Goal: Information Seeking & Learning: Learn about a topic

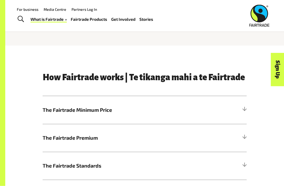
scroll to position [167, 0]
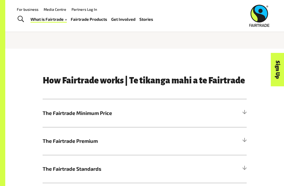
click at [240, 143] on h5 "The Fairtrade Premium" at bounding box center [145, 141] width 204 height 28
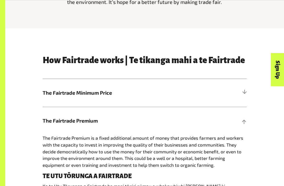
scroll to position [191, 0]
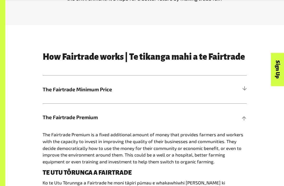
click at [252, 82] on div "Sign Up" at bounding box center [254, 79] width 33 height 13
click at [245, 85] on div "Sign Up" at bounding box center [254, 79] width 33 height 13
click at [244, 87] on div "Sign Up" at bounding box center [254, 79] width 33 height 13
click at [237, 93] on h5 "The Fairtrade Minimum Price" at bounding box center [145, 90] width 204 height 28
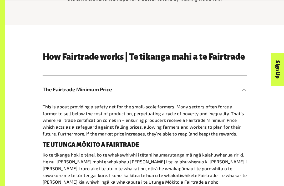
scroll to position [191, 0]
click at [243, 87] on div "Sign Up" at bounding box center [254, 79] width 33 height 13
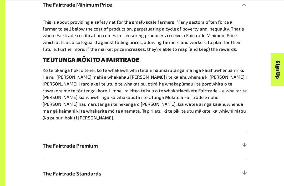
scroll to position [277, 0]
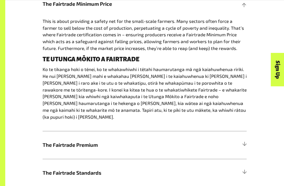
click at [239, 141] on h5 "The Fairtrade Premium" at bounding box center [145, 145] width 204 height 28
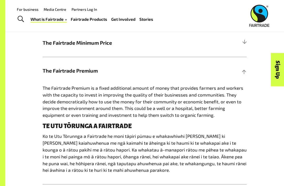
scroll to position [238, 0]
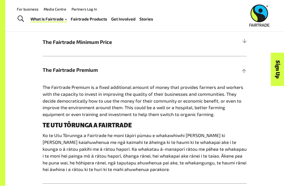
click at [242, 70] on div at bounding box center [244, 70] width 5 height 5
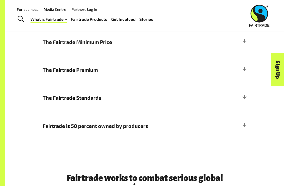
click at [234, 102] on h5 "The Fairtrade Standards" at bounding box center [145, 98] width 204 height 28
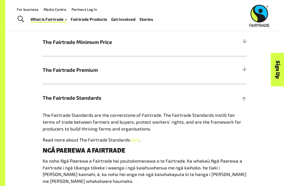
click at [244, 96] on div at bounding box center [244, 98] width 5 height 5
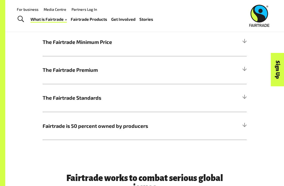
click at [243, 97] on div at bounding box center [244, 98] width 5 height 5
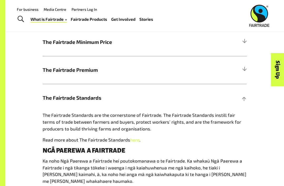
click at [247, 98] on div at bounding box center [244, 98] width 5 height 5
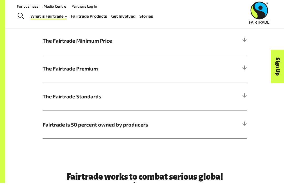
scroll to position [240, 0]
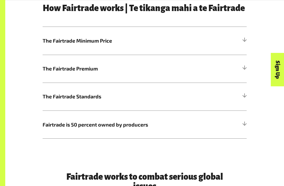
click at [235, 93] on h5 "The Fairtrade Standards" at bounding box center [145, 97] width 204 height 28
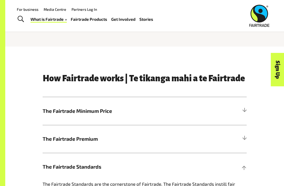
scroll to position [169, 0]
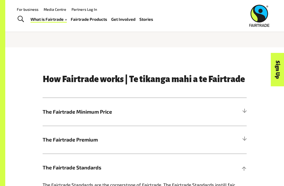
click at [240, 170] on h5 "The Fairtrade Standards" at bounding box center [145, 168] width 204 height 28
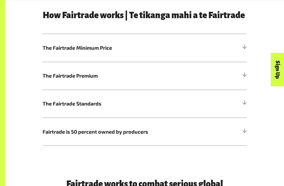
scroll to position [233, 0]
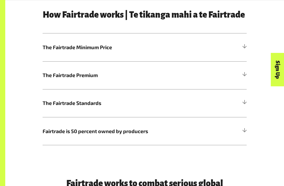
click at [246, 144] on h5 "Fairtrade is 50 percent owned by producers" at bounding box center [145, 131] width 204 height 28
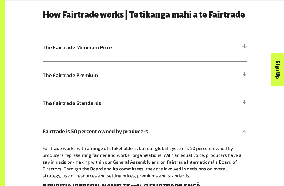
click at [232, 134] on h5 "Fairtrade is 50 percent owned by producers" at bounding box center [145, 131] width 204 height 28
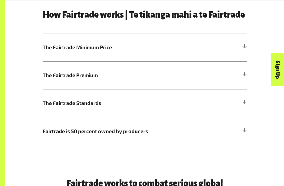
click at [230, 137] on h5 "Fairtrade is 50 percent owned by producers" at bounding box center [145, 131] width 204 height 28
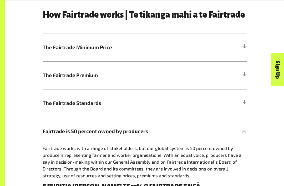
click at [229, 138] on h5 "Fairtrade is 50 percent owned by producers" at bounding box center [145, 131] width 204 height 28
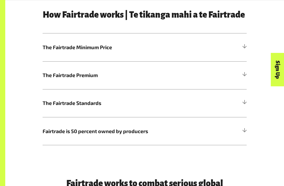
click at [246, 129] on div at bounding box center [244, 131] width 5 height 5
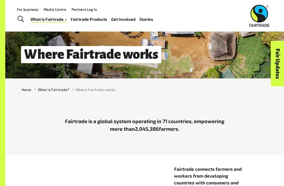
scroll to position [34, 0]
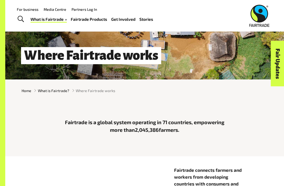
click at [214, 49] on div "Where Fairtrade works" at bounding box center [144, 56] width 279 height 16
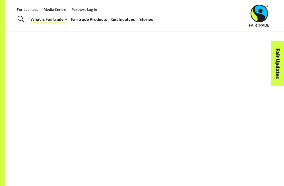
scroll to position [339, 0]
click at [252, 83] on div "Fair Updates" at bounding box center [248, 79] width 46 height 13
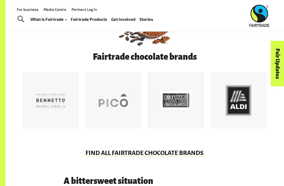
scroll to position [215, 0]
click at [284, 80] on link "Fair Updates" at bounding box center [277, 64] width 13 height 46
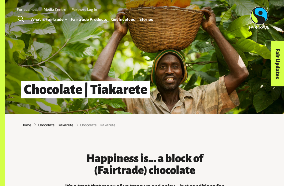
scroll to position [215, 0]
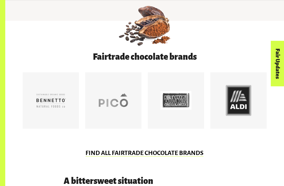
click at [187, 109] on div at bounding box center [176, 100] width 31 height 31
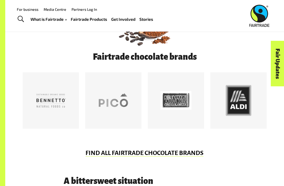
scroll to position [215, 0]
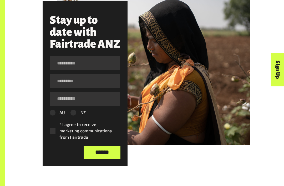
scroll to position [245, 0]
